Goal: Task Accomplishment & Management: Use online tool/utility

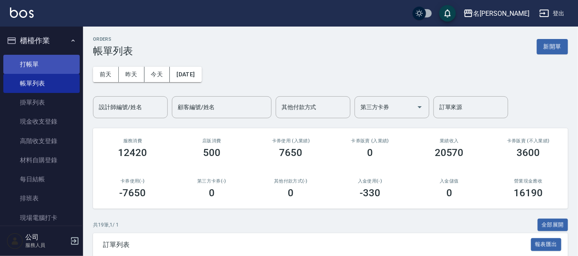
drag, startPoint x: 27, startPoint y: 65, endPoint x: 36, endPoint y: 64, distance: 8.4
click at [28, 64] on link "打帳單" at bounding box center [41, 64] width 76 height 19
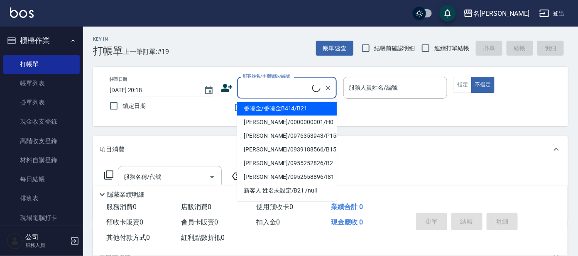
click at [264, 87] on input "顧客姓名/手機號碼/編號" at bounding box center [276, 88] width 71 height 15
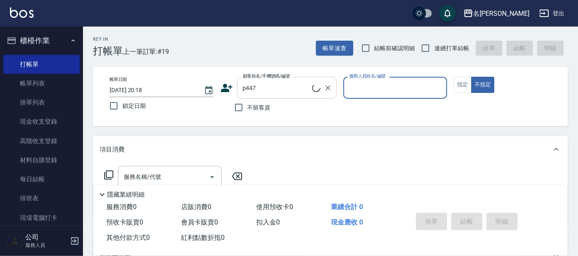
type input "林志坪/0976316387/p447"
click at [262, 87] on input "林志坪/0976316387/p447" at bounding box center [281, 88] width 80 height 15
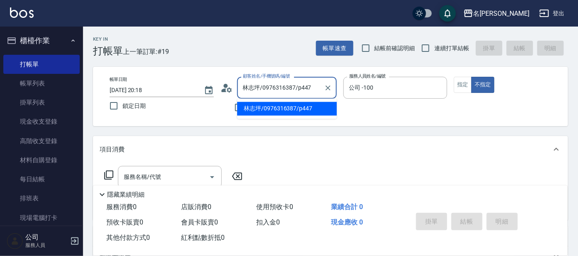
type input "公司 -100"
click at [320, 103] on li "林志坪/0976316387/p447" at bounding box center [287, 109] width 100 height 14
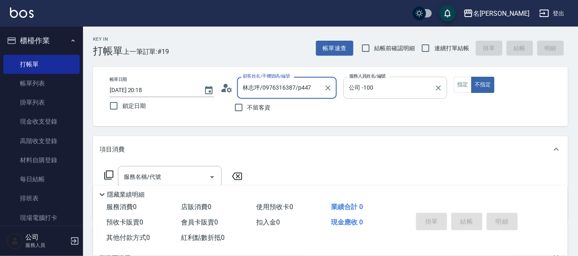
click at [438, 88] on icon "Clear" at bounding box center [439, 88] width 5 height 5
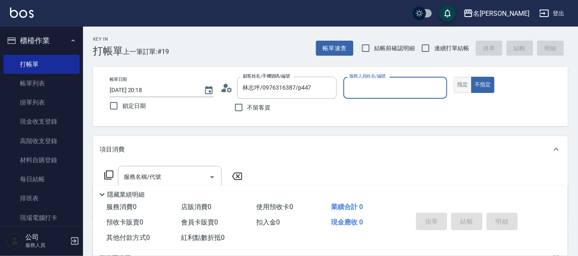
click at [465, 83] on button "指定" at bounding box center [463, 85] width 18 height 16
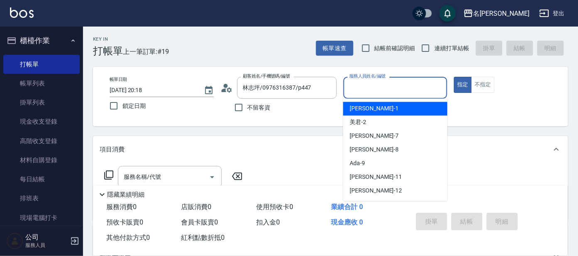
drag, startPoint x: 411, startPoint y: 87, endPoint x: 401, endPoint y: 104, distance: 19.2
click at [410, 88] on input "服務人員姓名/編號" at bounding box center [395, 88] width 97 height 15
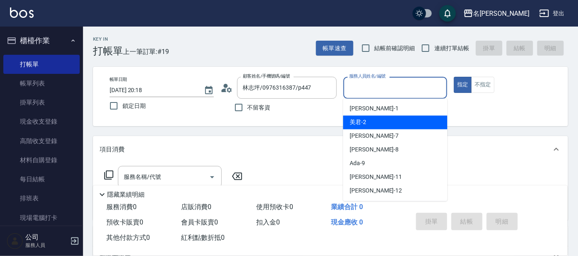
click at [397, 118] on div "美君 -2" at bounding box center [395, 123] width 104 height 14
type input "美君-2"
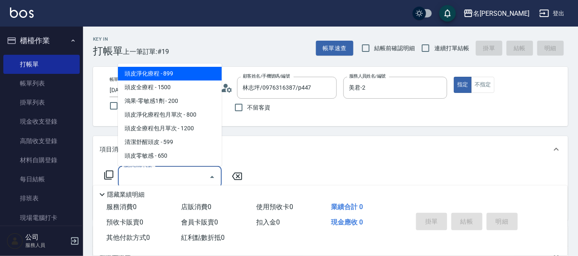
click at [139, 173] on input "服務名稱/代號" at bounding box center [164, 177] width 84 height 15
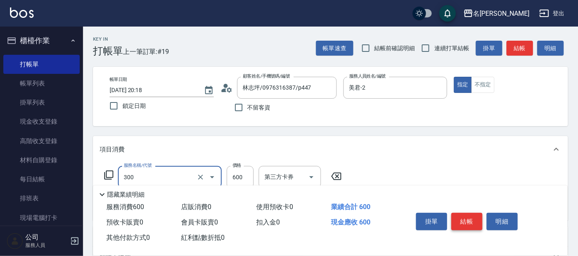
type input "剪髮 講師級設計師(300)"
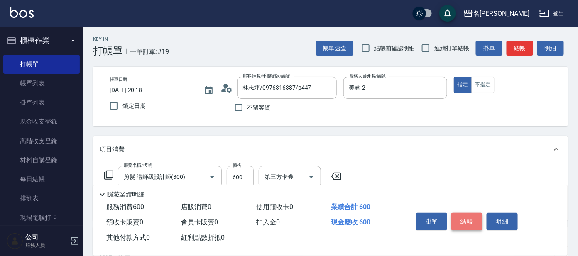
click at [470, 224] on button "結帳" at bounding box center [467, 221] width 31 height 17
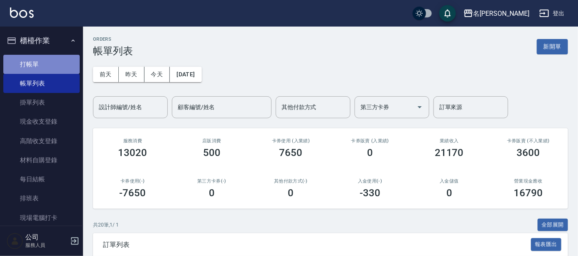
click at [47, 66] on link "打帳單" at bounding box center [41, 64] width 76 height 19
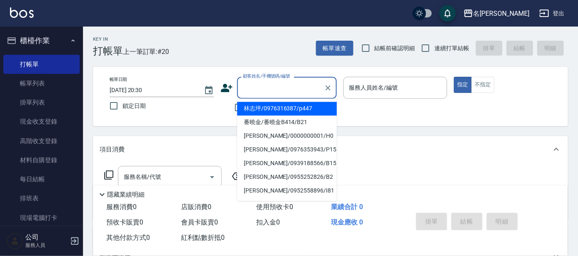
click at [284, 90] on input "顧客姓名/手機號碼/編號" at bounding box center [281, 88] width 80 height 15
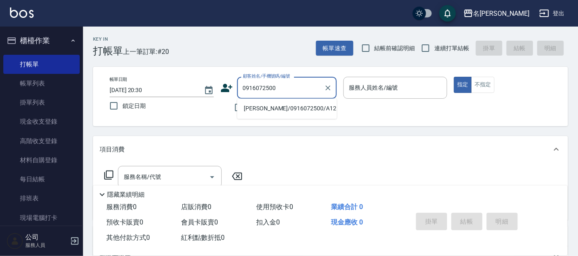
click at [291, 107] on li "吳靜芬/0916072500/A125" at bounding box center [287, 109] width 100 height 14
type input "吳靜芬/0916072500/A125"
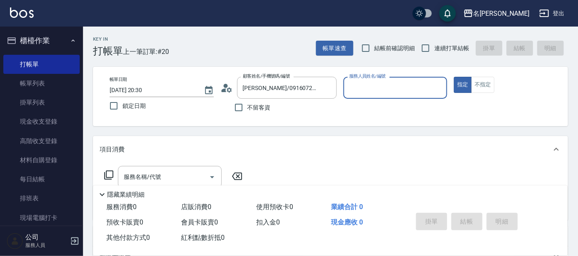
type input "宥里-1"
click at [158, 174] on input "服務名稱/代號" at bounding box center [164, 177] width 84 height 15
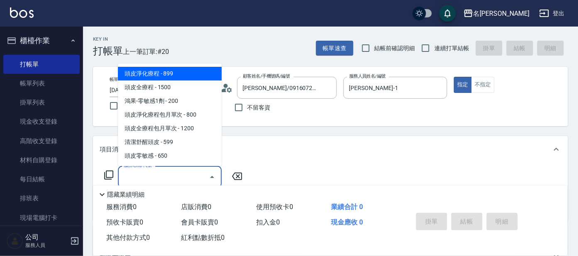
click at [192, 71] on span "頭皮淨化療程 - 899" at bounding box center [170, 74] width 104 height 14
type input "頭皮淨化療程(101)"
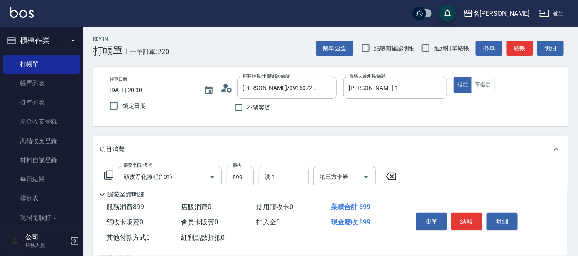
click at [107, 172] on icon at bounding box center [109, 175] width 10 height 10
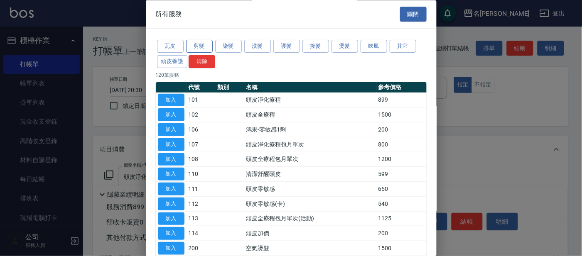
click at [200, 45] on button "剪髮" at bounding box center [199, 46] width 27 height 13
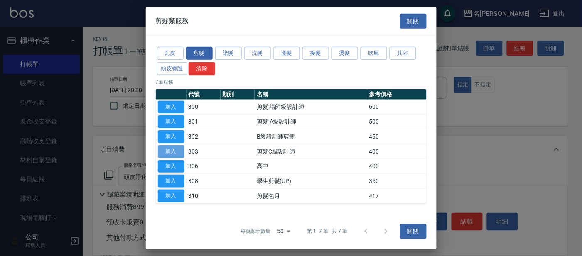
click at [170, 148] on button "加入" at bounding box center [171, 151] width 27 height 13
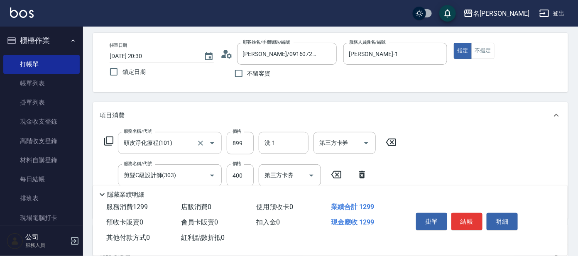
scroll to position [52, 0]
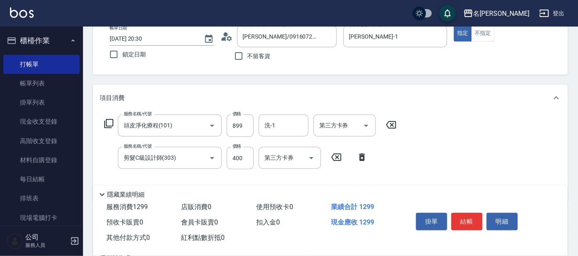
click at [109, 123] on icon at bounding box center [109, 124] width 10 height 10
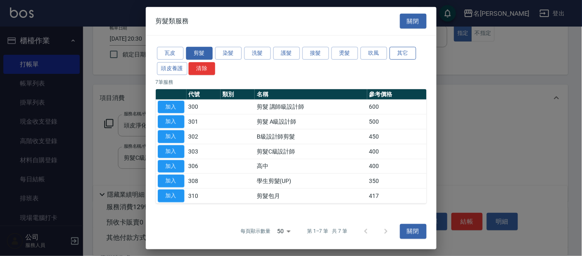
drag, startPoint x: 408, startPoint y: 54, endPoint x: 403, endPoint y: 55, distance: 5.5
click at [409, 54] on button "其它" at bounding box center [403, 53] width 27 height 13
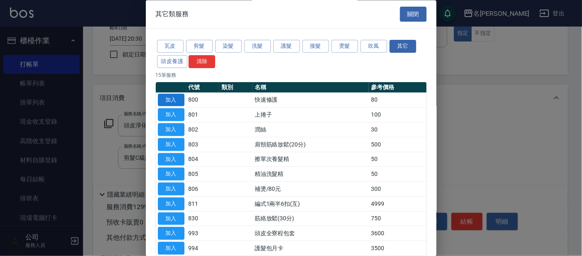
click at [175, 101] on button "加入" at bounding box center [171, 100] width 27 height 13
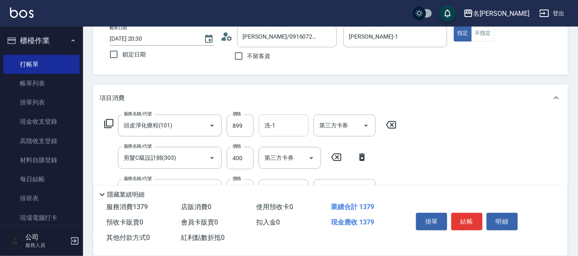
click at [271, 124] on input "洗-1" at bounding box center [284, 125] width 42 height 15
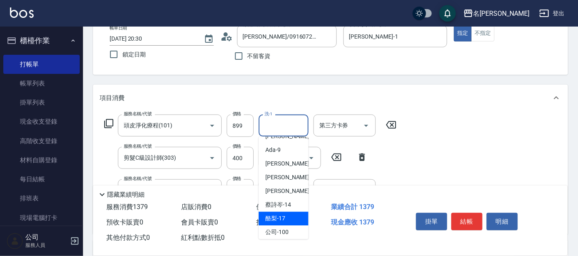
click at [284, 215] on span "酪梨 -17" at bounding box center [276, 219] width 20 height 9
type input "酪梨-17"
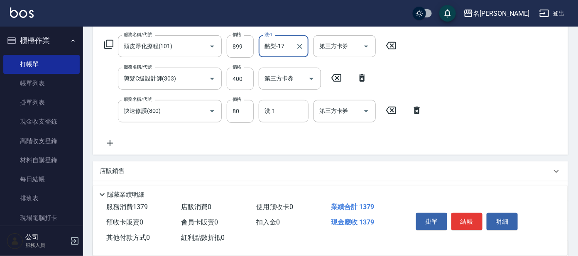
scroll to position [155, 0]
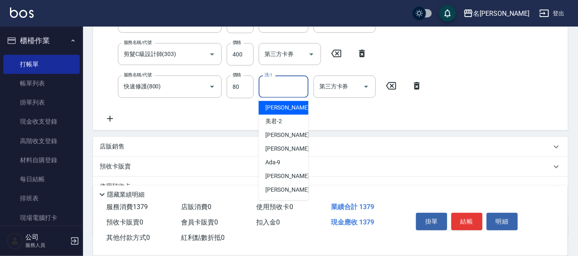
click at [293, 88] on input "洗-1" at bounding box center [284, 86] width 42 height 15
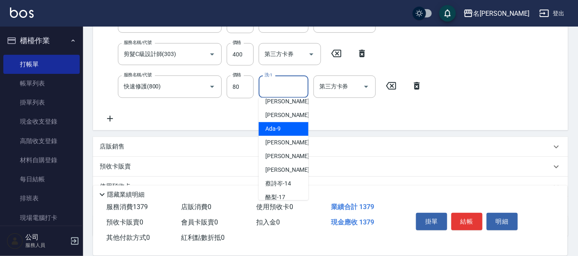
scroll to position [52, 0]
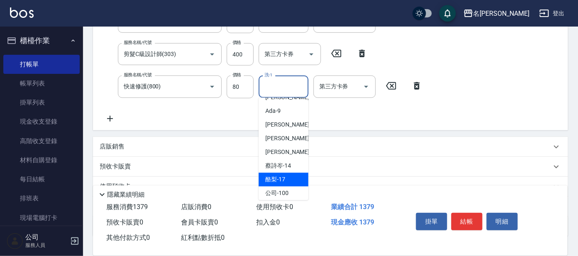
click at [289, 174] on div "酪梨 -17" at bounding box center [284, 180] width 50 height 14
type input "酪梨-17"
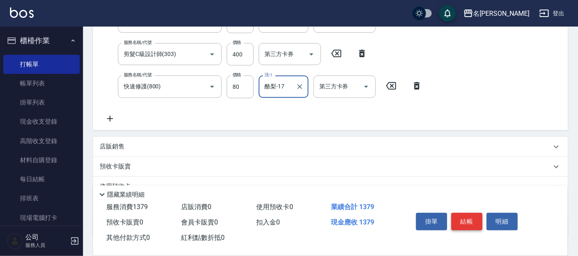
click at [469, 217] on button "結帳" at bounding box center [467, 221] width 31 height 17
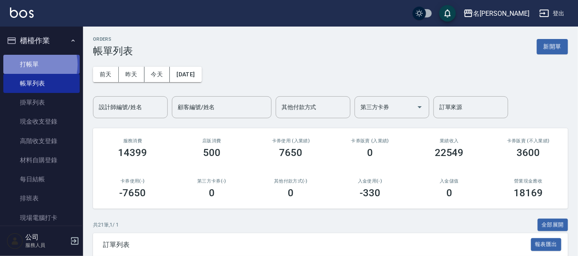
click at [28, 64] on link "打帳單" at bounding box center [41, 64] width 76 height 19
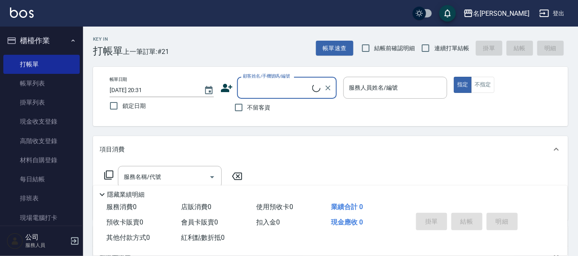
drag, startPoint x: 273, startPoint y: 76, endPoint x: 272, endPoint y: 82, distance: 6.3
click at [272, 81] on div "顧客姓名/手機號碼/編號 顧客姓名/手機號碼/編號" at bounding box center [287, 88] width 100 height 22
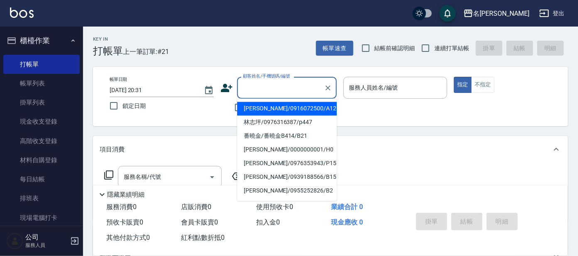
click at [272, 83] on input "顧客姓名/手機號碼/編號" at bounding box center [281, 88] width 80 height 15
click at [285, 109] on li "吳靜芬/0916072500/A125" at bounding box center [287, 109] width 100 height 14
type input "吳靜芬/0916072500/A125"
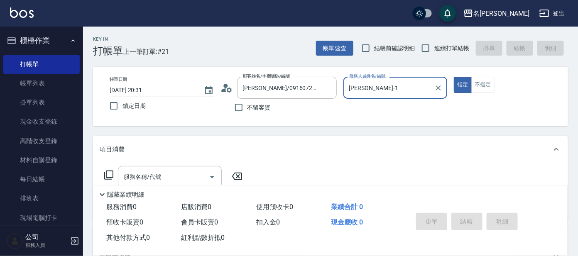
click at [391, 89] on input "宥里-1" at bounding box center [389, 88] width 84 height 15
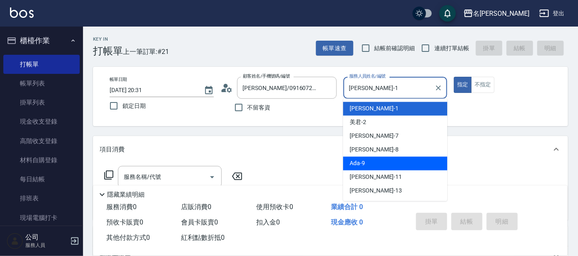
click at [395, 168] on div "Ada -9" at bounding box center [395, 164] width 104 height 14
type input "Ada-9"
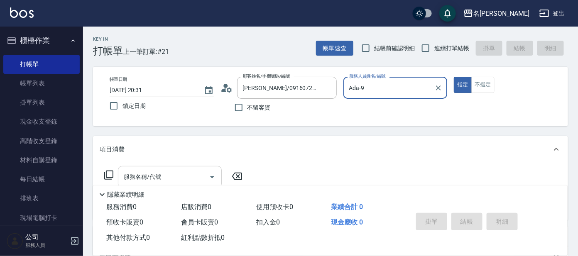
click at [146, 175] on input "服務名稱/代號" at bounding box center [164, 177] width 84 height 15
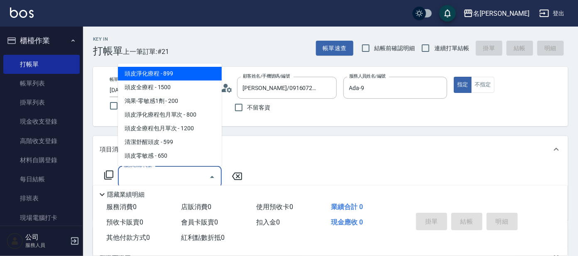
drag, startPoint x: 176, startPoint y: 76, endPoint x: 140, endPoint y: 136, distance: 69.8
click at [177, 76] on span "頭皮淨化療程 - 899" at bounding box center [170, 74] width 104 height 14
type input "頭皮淨化療程(101)"
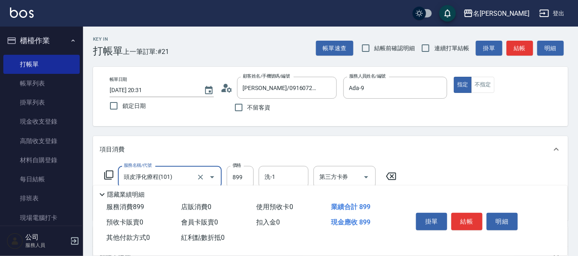
click at [109, 173] on icon at bounding box center [109, 175] width 10 height 10
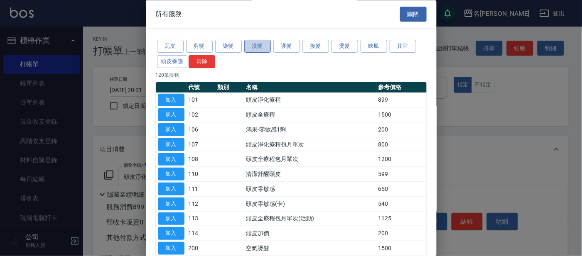
click at [256, 47] on button "洗髮" at bounding box center [257, 46] width 27 height 13
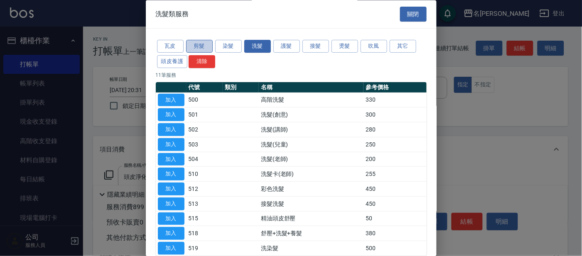
click at [206, 42] on button "剪髮" at bounding box center [199, 46] width 27 height 13
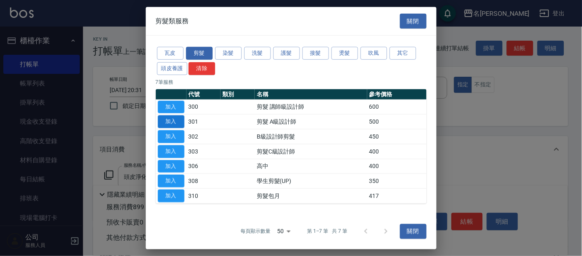
click at [176, 120] on button "加入" at bounding box center [171, 122] width 27 height 13
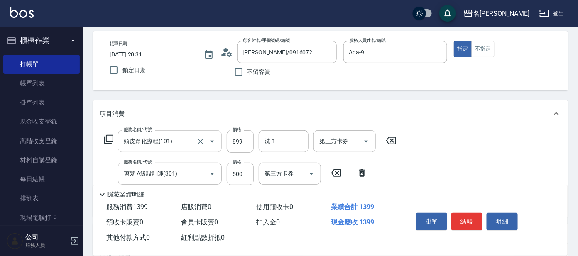
scroll to position [52, 0]
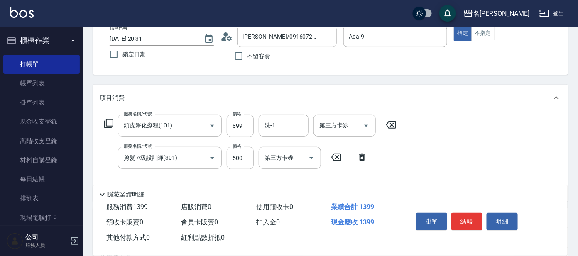
click at [108, 123] on icon at bounding box center [109, 124] width 10 height 10
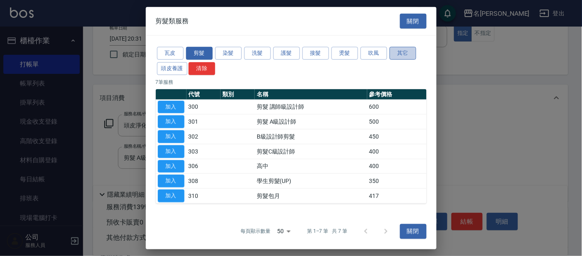
click at [401, 57] on button "其它" at bounding box center [403, 53] width 27 height 13
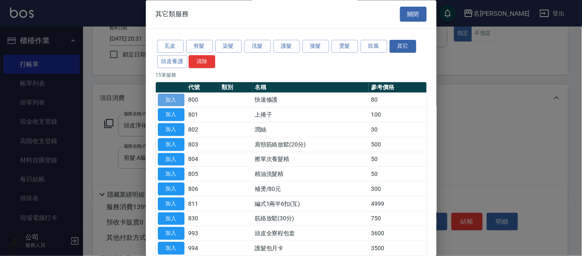
click at [169, 99] on button "加入" at bounding box center [171, 100] width 27 height 13
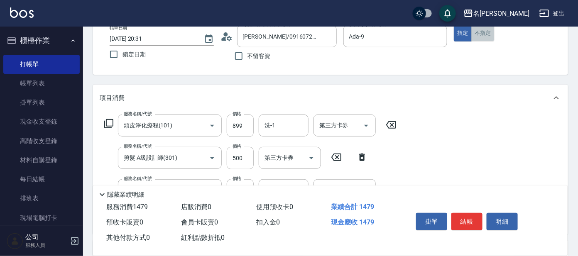
click at [487, 32] on button "不指定" at bounding box center [483, 33] width 23 height 16
click at [279, 125] on input "洗-1" at bounding box center [284, 125] width 42 height 15
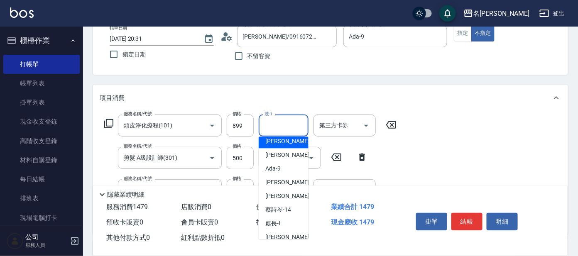
scroll to position [69, 0]
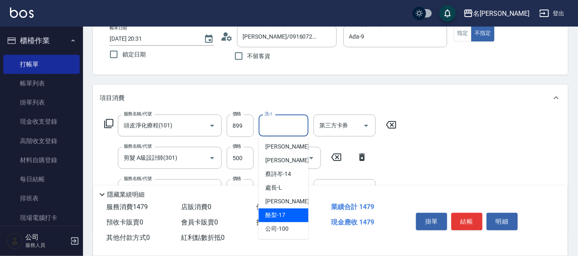
click at [290, 214] on div "酪梨 -17" at bounding box center [284, 216] width 50 height 14
type input "酪梨-17"
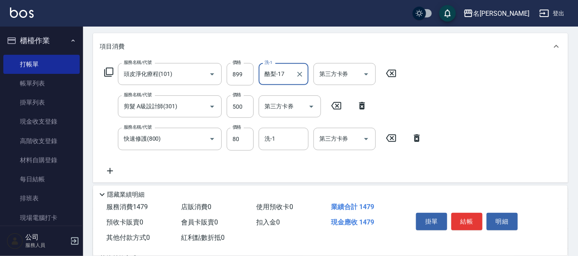
scroll to position [103, 0]
click at [295, 136] on input "洗-1" at bounding box center [284, 138] width 42 height 15
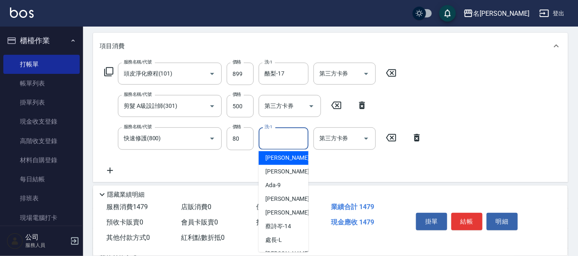
scroll to position [52, 0]
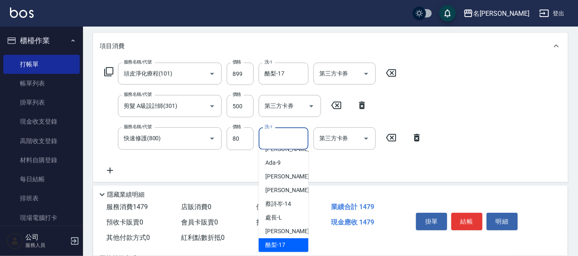
click at [286, 241] on div "酪梨 -17" at bounding box center [284, 246] width 50 height 14
type input "酪梨-17"
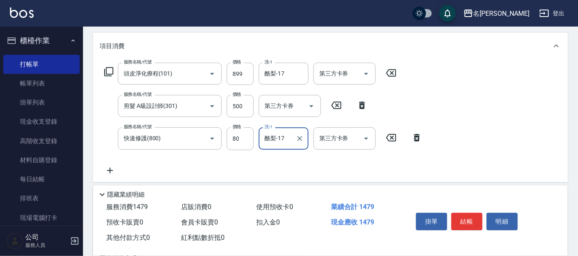
drag, startPoint x: 464, startPoint y: 224, endPoint x: 457, endPoint y: 212, distance: 14.0
click at [463, 222] on button "結帳" at bounding box center [467, 221] width 31 height 17
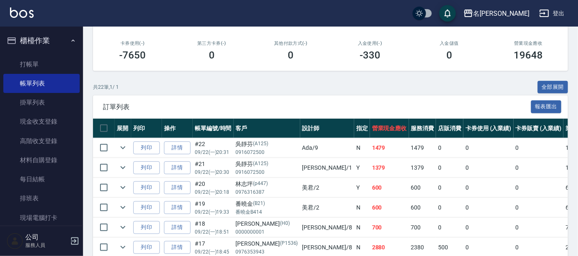
scroll to position [155, 0]
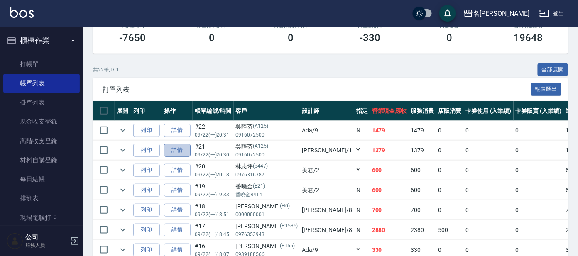
click at [181, 148] on link "詳情" at bounding box center [177, 150] width 27 height 13
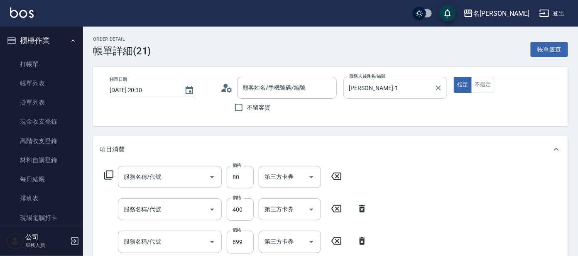
type input "2025/09/22 20:30"
type input "宥里-1"
type input "快速修護(800)"
type input "剪髮C級設計師(303)"
type input "頭皮淨化療程(101)"
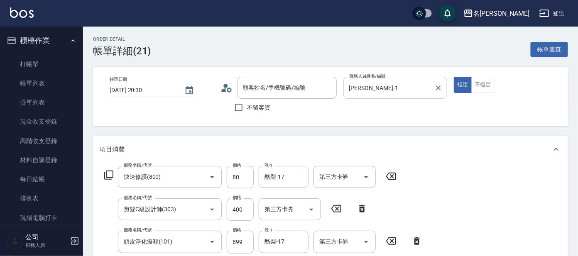
type input "吳靜芬/0916072500/A125"
click at [398, 85] on input "宥里-1" at bounding box center [389, 88] width 84 height 15
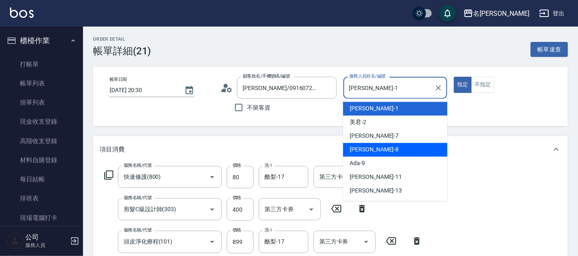
drag, startPoint x: 413, startPoint y: 147, endPoint x: 422, endPoint y: 133, distance: 16.8
click at [413, 146] on div "[PERSON_NAME] -8" at bounding box center [395, 150] width 104 height 14
type input "[PERSON_NAME]-8"
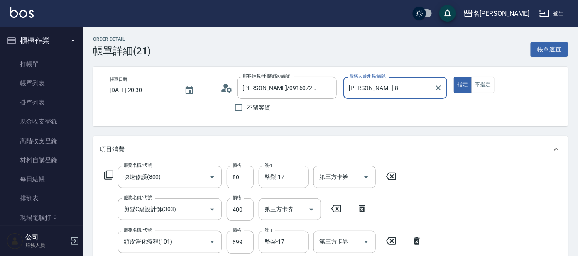
click at [487, 96] on div "帳單日期 2025/09/22 20:30 顧客姓名/手機號碼/編號 吳靜芬/0916072500/A125 顧客姓名/手機號碼/編號 不留客資 服務人員姓名…" at bounding box center [330, 96] width 455 height 39
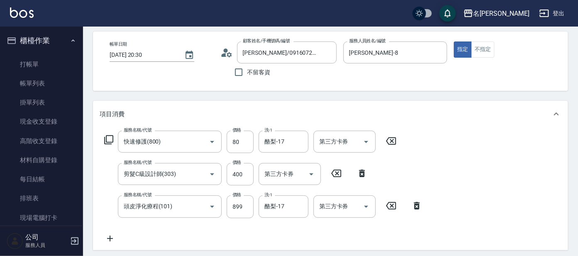
scroll to position [52, 0]
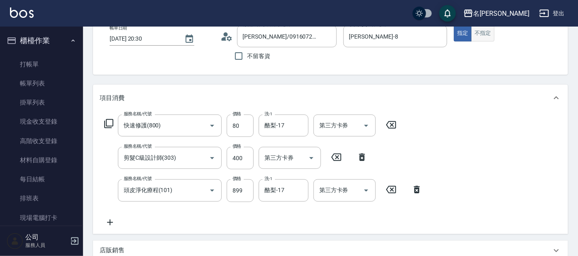
click at [480, 33] on button "不指定" at bounding box center [483, 33] width 23 height 16
click at [482, 34] on button "不指定" at bounding box center [483, 33] width 23 height 16
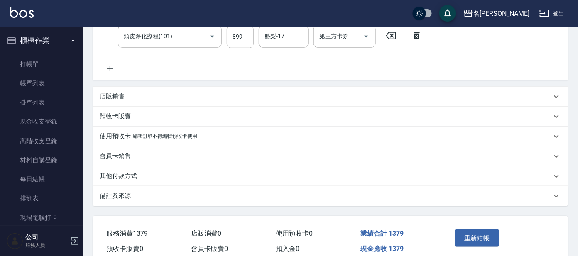
scroll to position [207, 0]
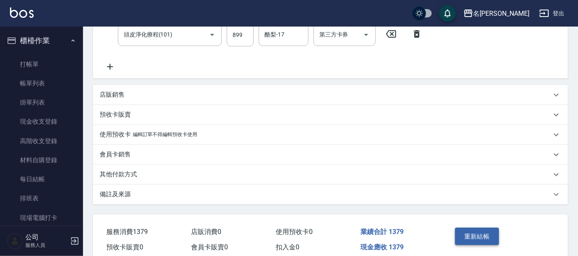
click at [479, 231] on button "重新結帳" at bounding box center [477, 236] width 44 height 17
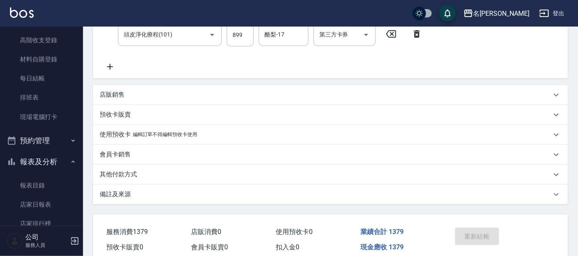
scroll to position [103, 0]
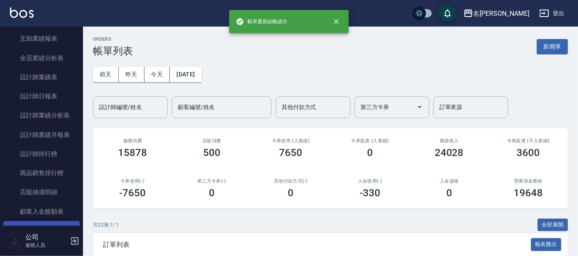
scroll to position [259, 0]
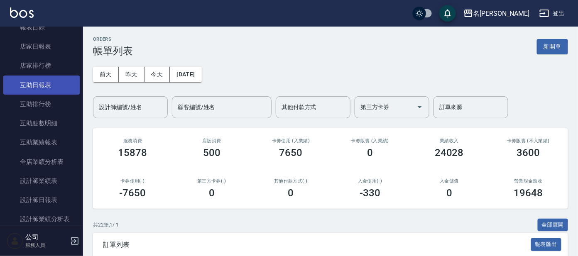
click at [65, 80] on link "互助日報表" at bounding box center [41, 85] width 76 height 19
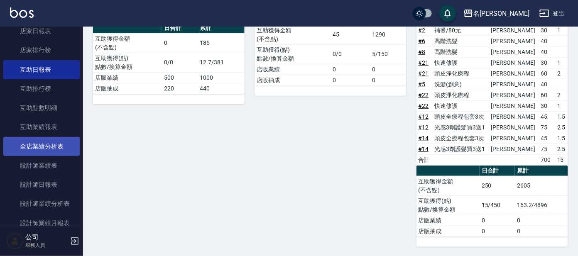
scroll to position [259, 0]
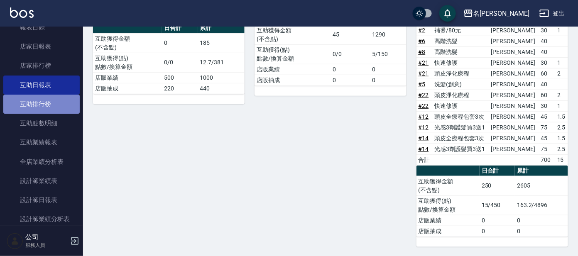
click at [57, 102] on link "互助排行榜" at bounding box center [41, 104] width 76 height 19
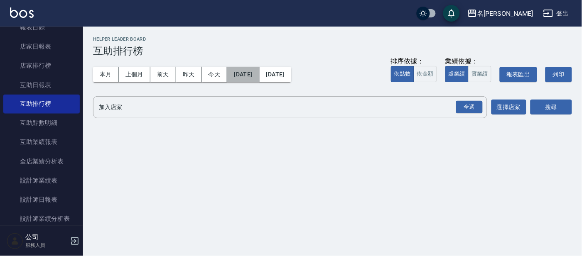
click at [251, 73] on button "2025/09/01" at bounding box center [243, 74] width 32 height 15
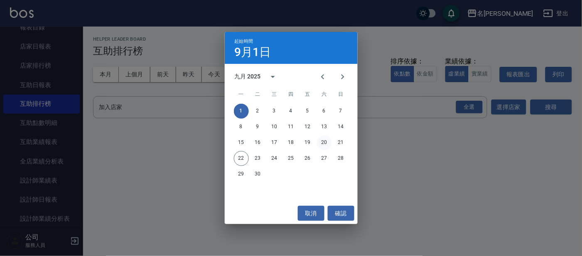
click at [327, 139] on button "20" at bounding box center [324, 142] width 15 height 15
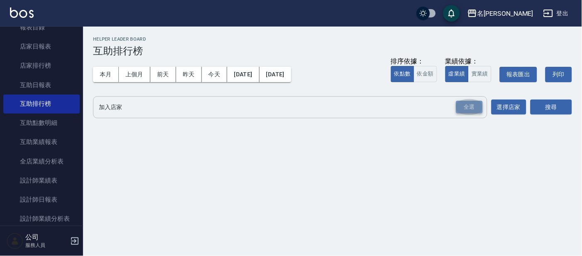
drag, startPoint x: 457, startPoint y: 112, endPoint x: 463, endPoint y: 110, distance: 6.5
click at [461, 111] on div "全選" at bounding box center [469, 107] width 27 height 13
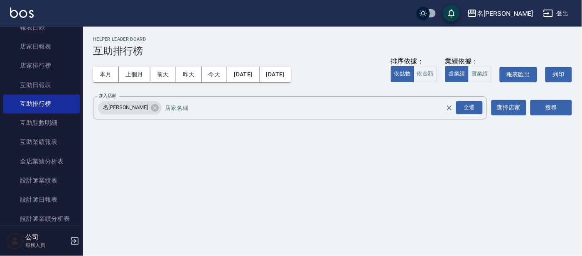
click at [576, 105] on div "名留大龍 2025-09-20 - 2025-09-22 互助排行榜 列印時間： 2025-09-22-20:33 Helper Leader Board 互…" at bounding box center [332, 80] width 499 height 107
click at [558, 108] on button "搜尋" at bounding box center [552, 107] width 42 height 15
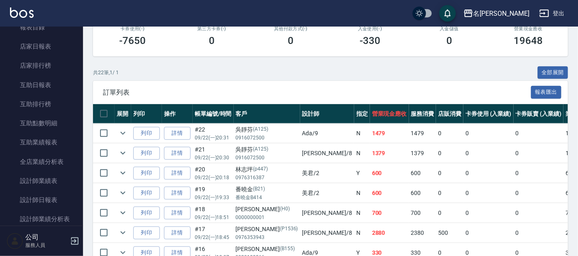
scroll to position [155, 0]
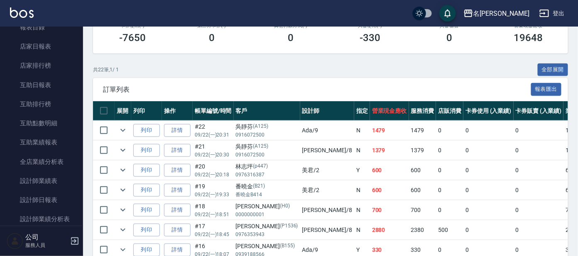
click at [170, 72] on div "共 22 筆, 1 / 1 全部展開" at bounding box center [330, 70] width 475 height 13
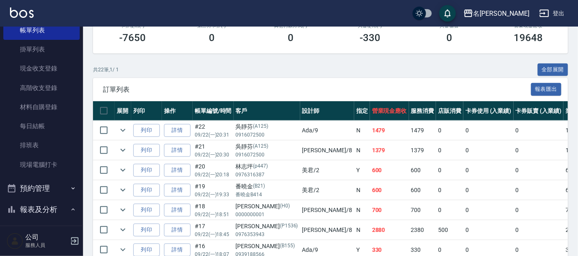
scroll to position [0, 0]
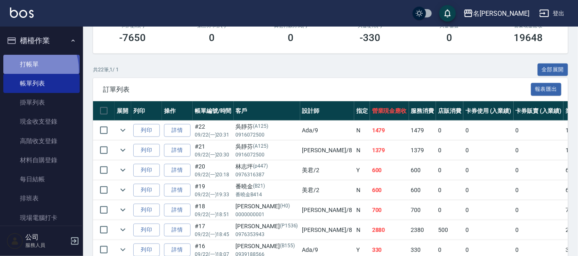
click at [25, 70] on link "打帳單" at bounding box center [41, 64] width 76 height 19
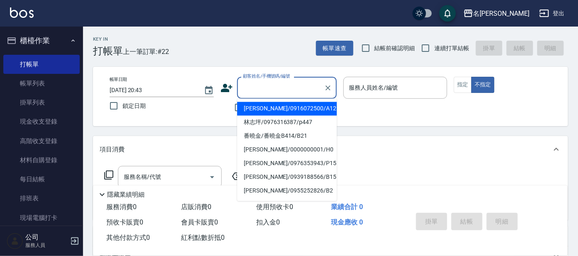
click at [267, 84] on input "顧客姓名/手機號碼/編號" at bounding box center [281, 88] width 80 height 15
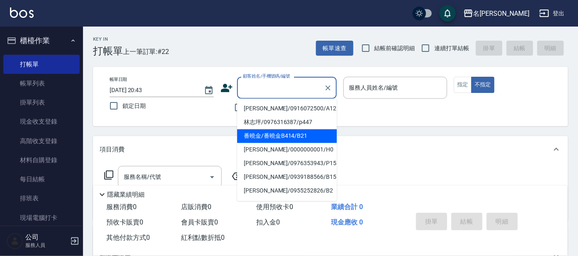
click at [295, 133] on li "番曉金/番曉金B414/B21" at bounding box center [287, 137] width 100 height 14
type input "番曉金/番曉金B414/B21"
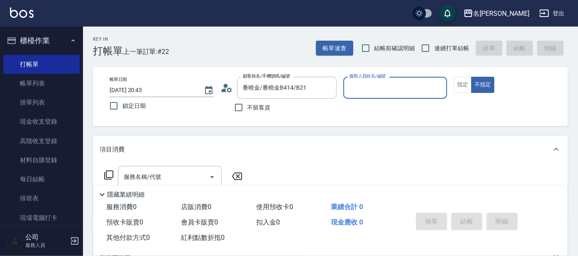
type input "美君-2"
click at [197, 172] on input "服務名稱/代號" at bounding box center [164, 177] width 84 height 15
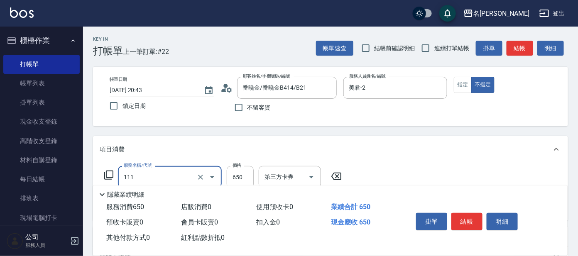
type input "頭皮零敏感(111)"
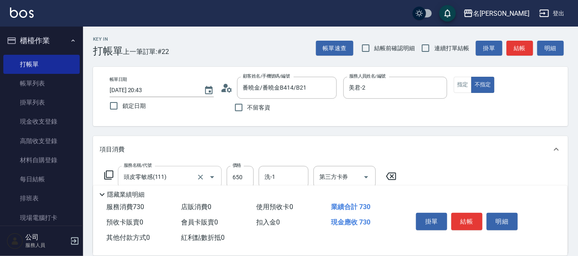
type input "快速修護(800)"
type input "美君-2"
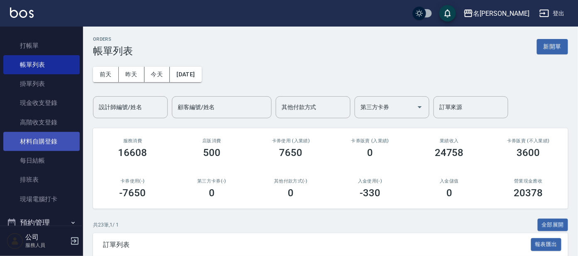
scroll to position [52, 0]
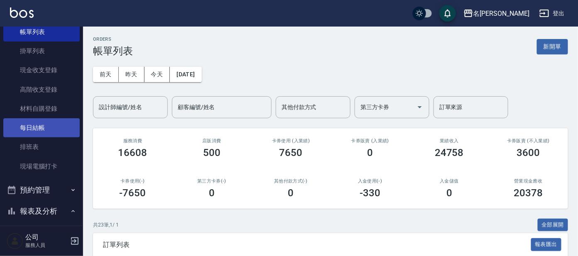
drag, startPoint x: 27, startPoint y: 117, endPoint x: 21, endPoint y: 122, distance: 8.2
click at [27, 117] on link "材料自購登錄" at bounding box center [41, 108] width 76 height 19
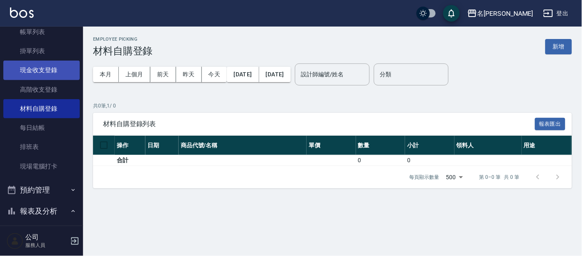
click at [38, 75] on link "現金收支登錄" at bounding box center [41, 70] width 76 height 19
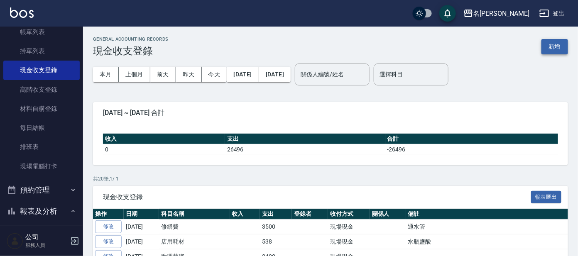
click at [565, 42] on button "新增" at bounding box center [555, 46] width 27 height 15
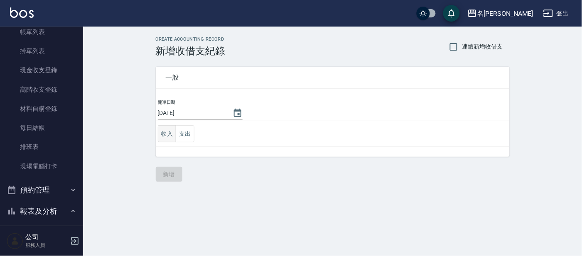
click at [161, 135] on button "收入" at bounding box center [167, 133] width 19 height 17
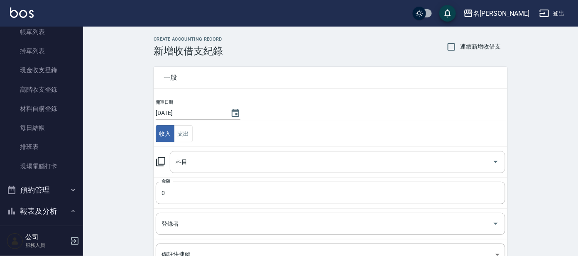
click at [214, 163] on input "科目" at bounding box center [332, 162] width 316 height 15
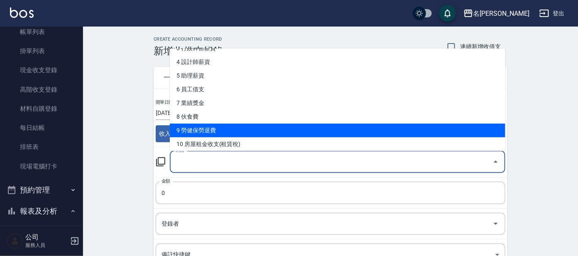
scroll to position [103, 0]
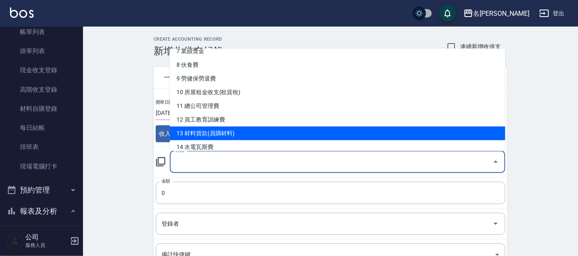
drag, startPoint x: 228, startPoint y: 121, endPoint x: 235, endPoint y: 136, distance: 16.2
click at [235, 136] on ul "0 售貨費用 1 營業收入 2 產品販賣 3 行政幹部薪資 4 設計師薪資 5 助理薪資 6 員工借支 7 業績獎金 8 伙食費 9 勞健保勞退費 10 房屋…" at bounding box center [338, 100] width 336 height 103
click at [235, 135] on li "13 材料貨款(員購材料)" at bounding box center [338, 134] width 336 height 14
type input "13 材料貨款(員購材料)"
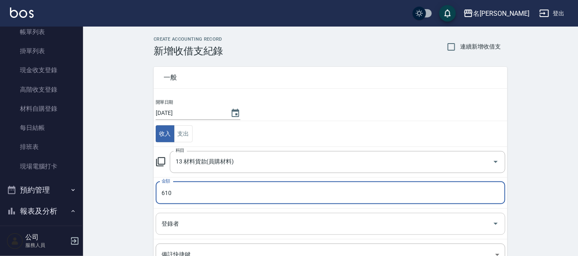
type input "610"
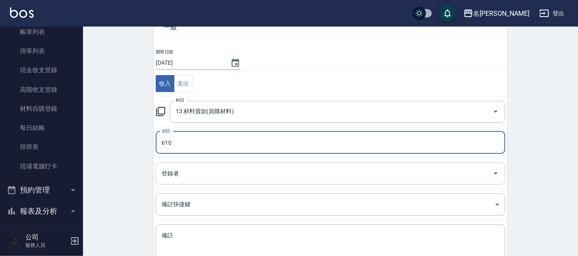
scroll to position [110, 0]
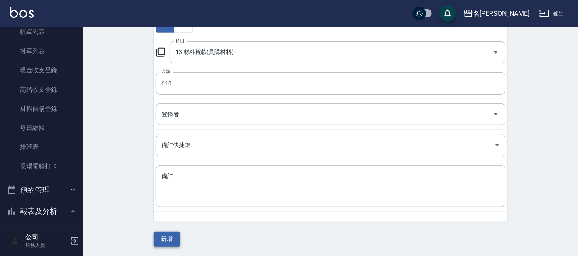
click at [169, 238] on button "新增" at bounding box center [167, 239] width 27 height 15
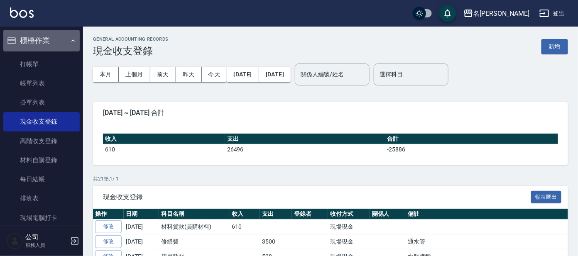
click at [70, 39] on icon "button" at bounding box center [73, 40] width 7 height 7
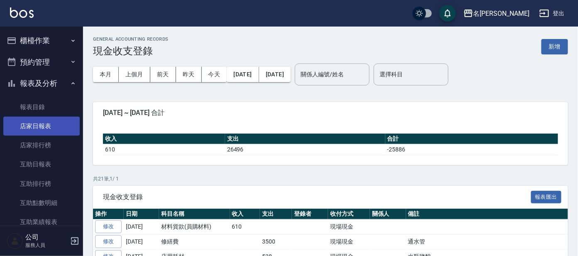
click at [42, 128] on link "店家日報表" at bounding box center [41, 126] width 76 height 19
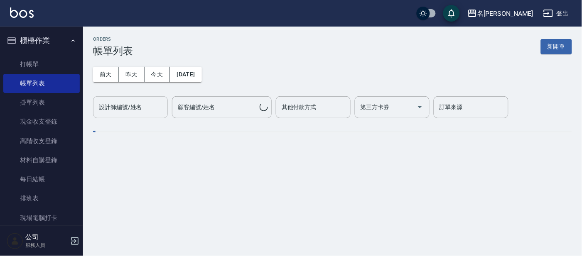
click at [150, 110] on input "設計師編號/姓名" at bounding box center [130, 107] width 67 height 15
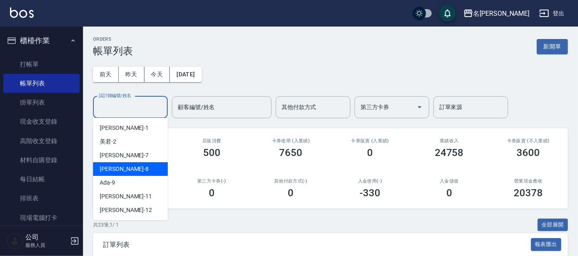
click at [129, 172] on div "[PERSON_NAME] -8" at bounding box center [130, 169] width 75 height 14
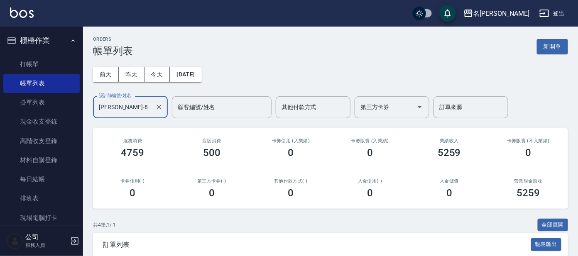
click at [128, 103] on input "[PERSON_NAME]-8" at bounding box center [124, 107] width 55 height 15
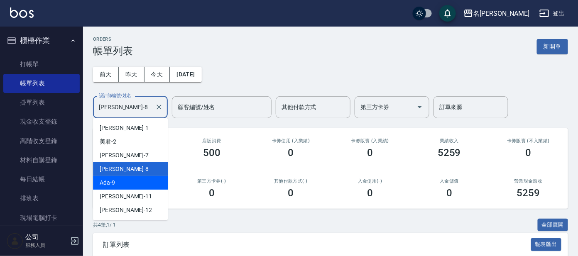
click at [135, 179] on div "Ada -9" at bounding box center [130, 183] width 75 height 14
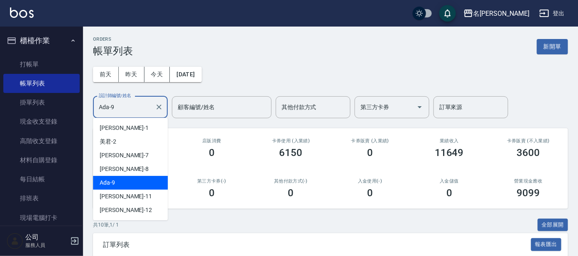
click at [134, 104] on input "Ada-9" at bounding box center [124, 107] width 55 height 15
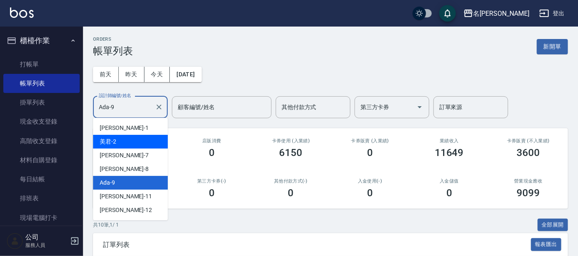
click at [126, 138] on div "美君 -2" at bounding box center [130, 142] width 75 height 14
type input "美君-2"
